Goal: Task Accomplishment & Management: Use online tool/utility

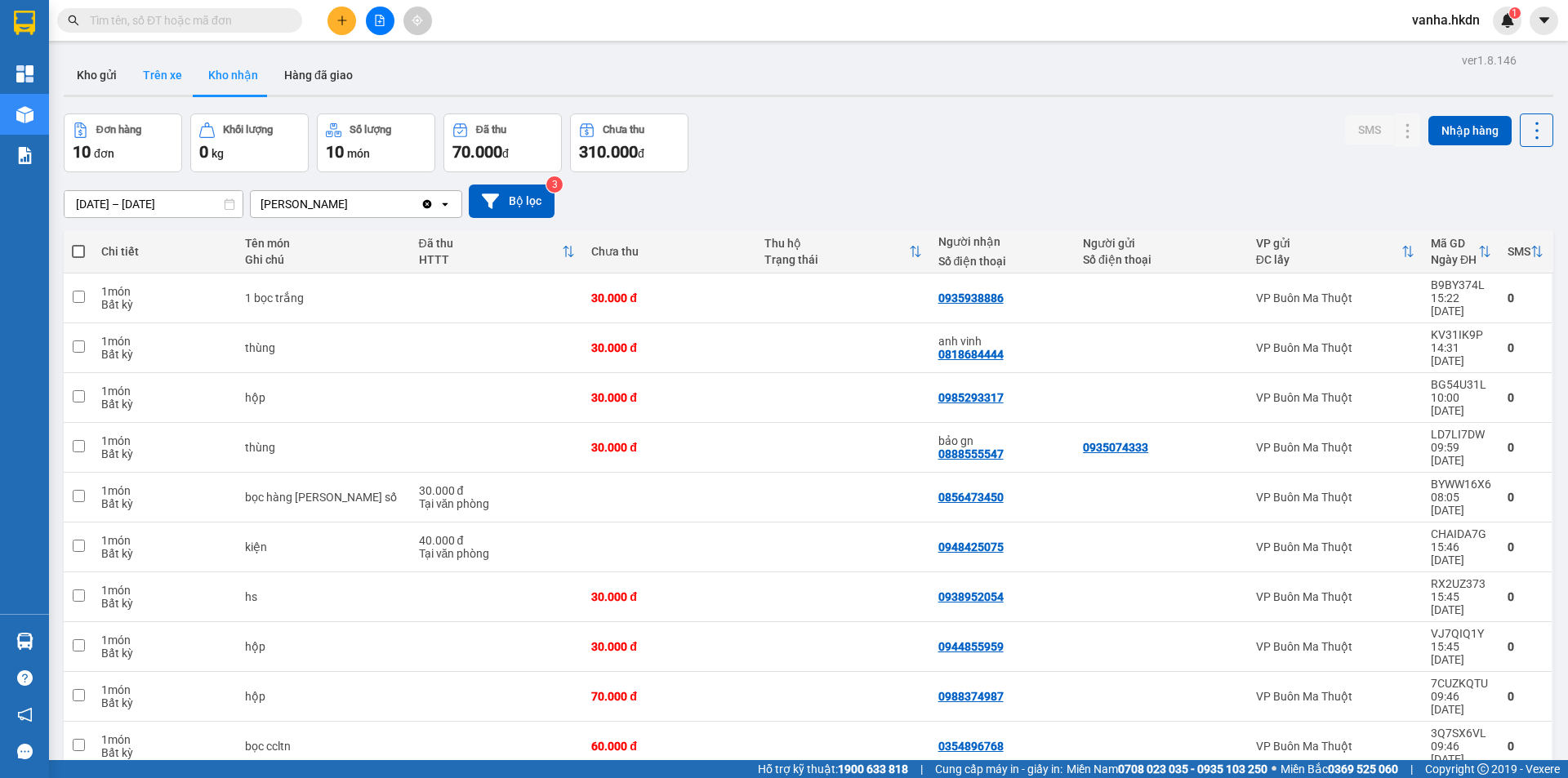
click at [173, 75] on button "Trên xe" at bounding box center [162, 76] width 65 height 39
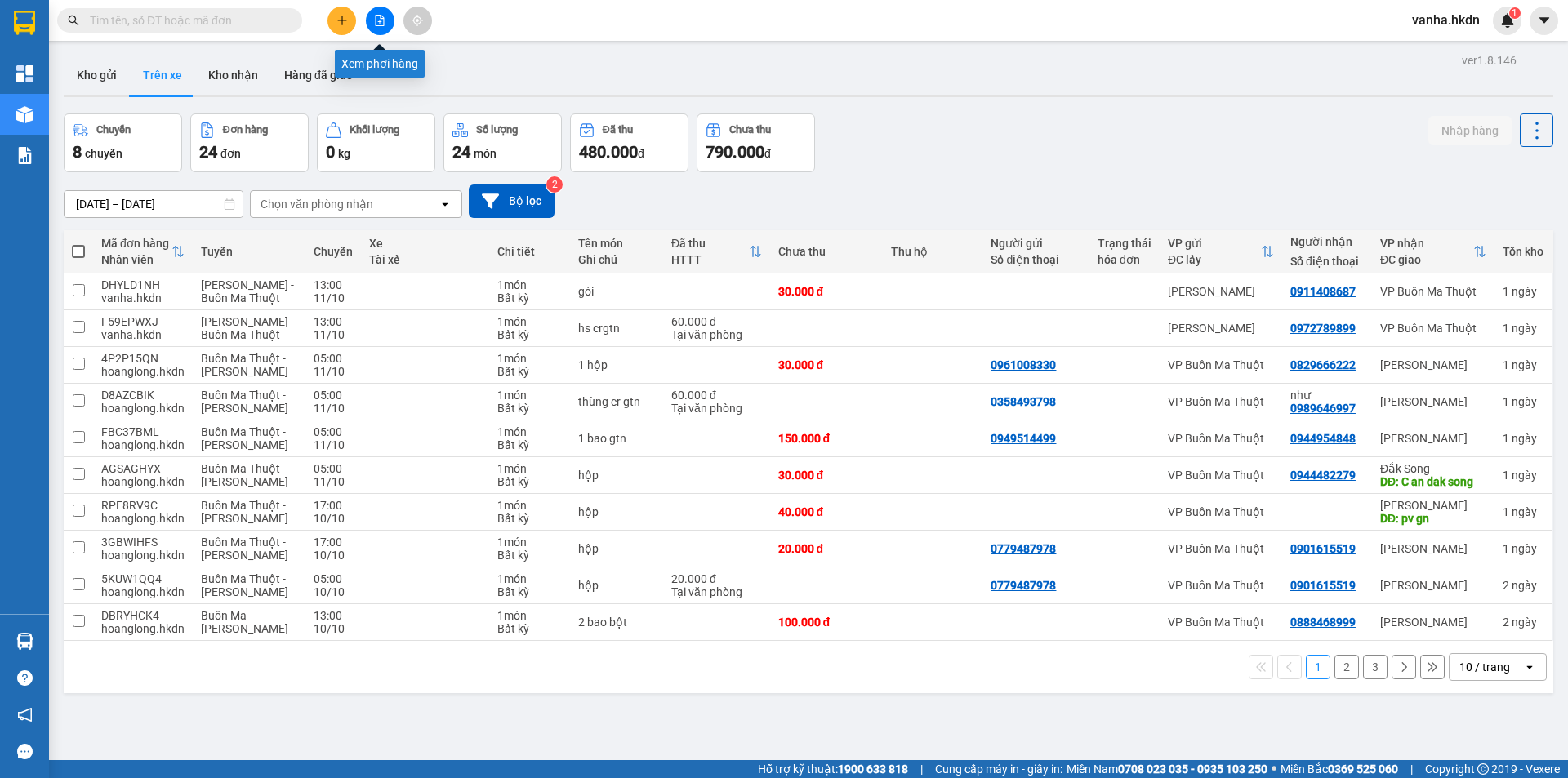
click at [377, 32] on button at bounding box center [380, 21] width 29 height 29
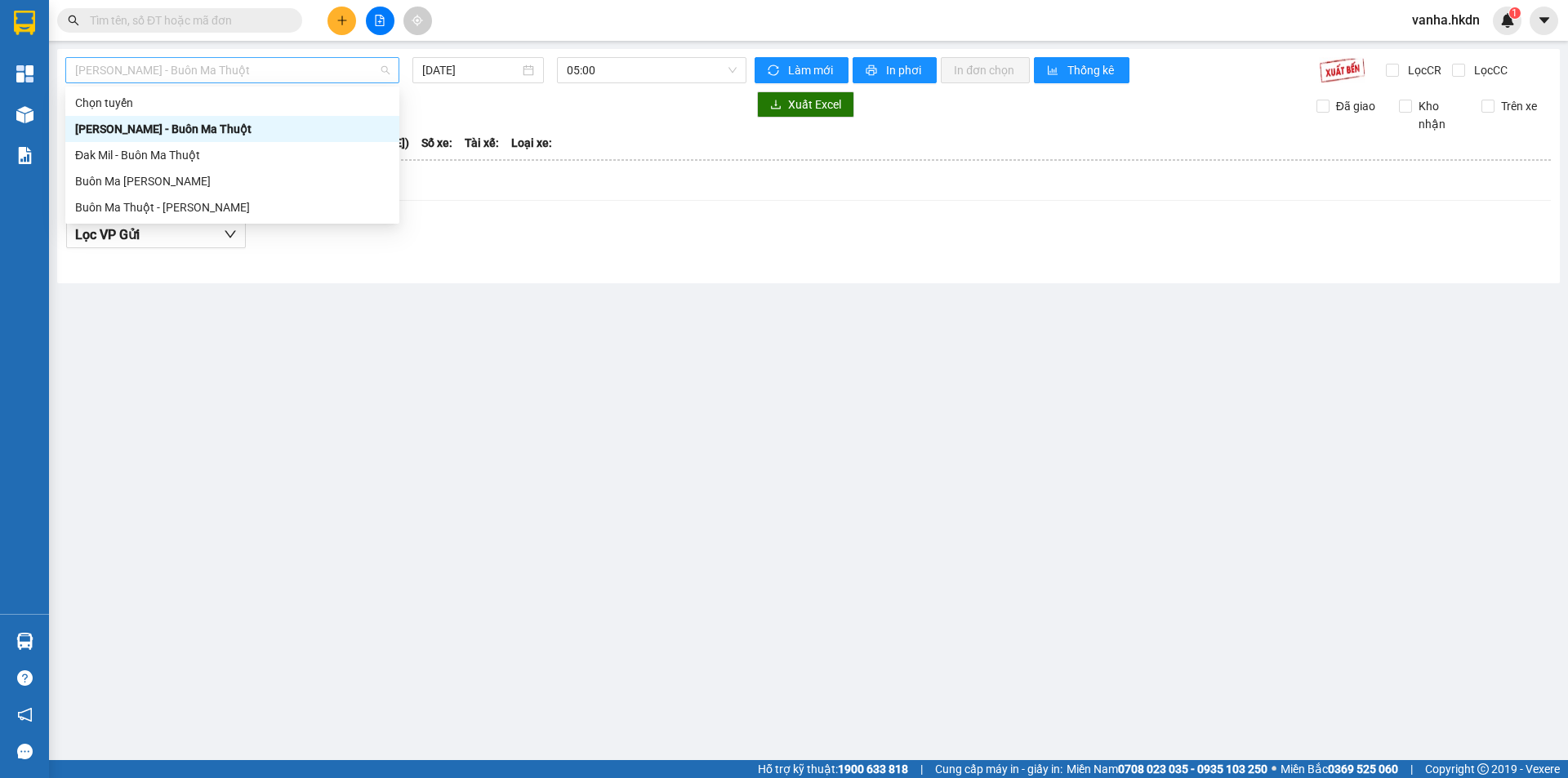
click at [344, 76] on span "[PERSON_NAME] - Buôn Ma Thuột" at bounding box center [232, 70] width 314 height 24
click at [186, 208] on div "Buôn Ma Thuột - [PERSON_NAME]" at bounding box center [232, 207] width 314 height 18
type input "[DATE]"
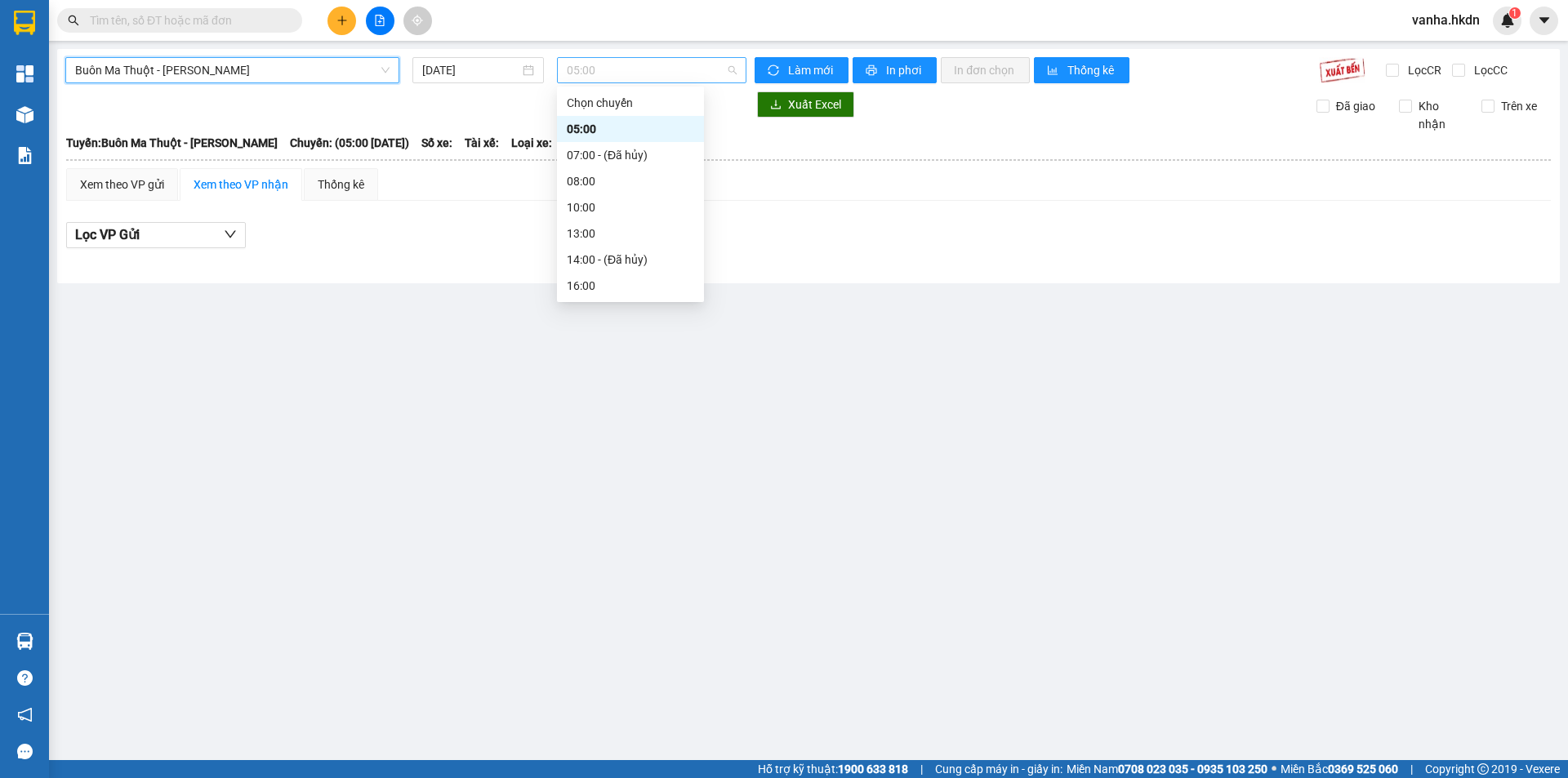
click at [653, 76] on span "05:00" at bounding box center [652, 70] width 170 height 24
click at [583, 183] on div "08:00" at bounding box center [631, 181] width 128 height 18
